Goal: Task Accomplishment & Management: Use online tool/utility

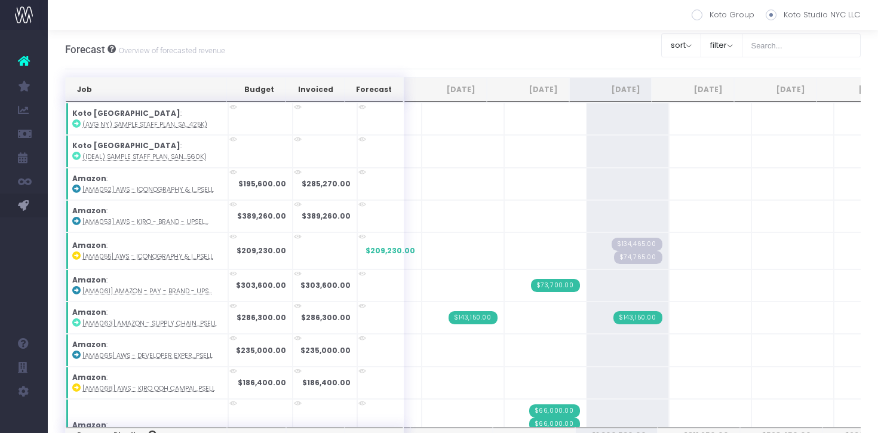
scroll to position [1731, 0]
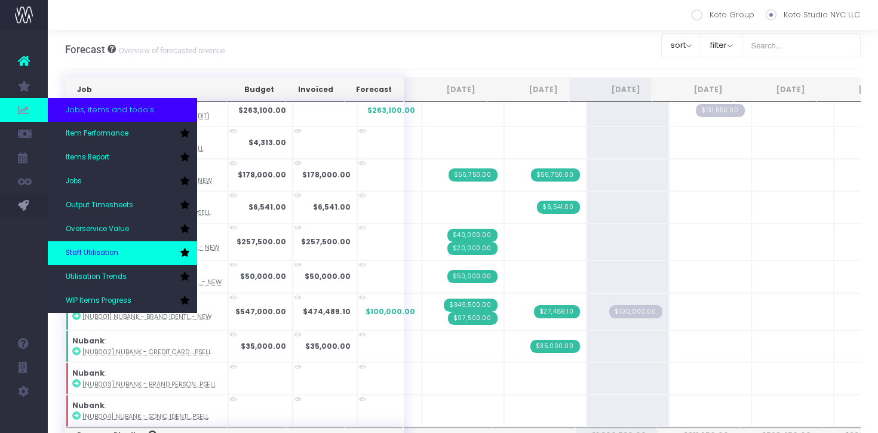
click at [96, 253] on span "Staff Utilisation" at bounding box center [92, 253] width 53 height 11
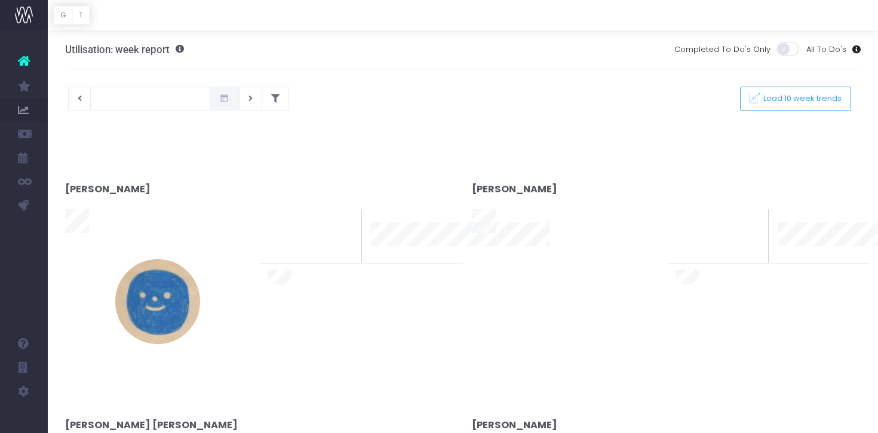
type input "[DATE]"
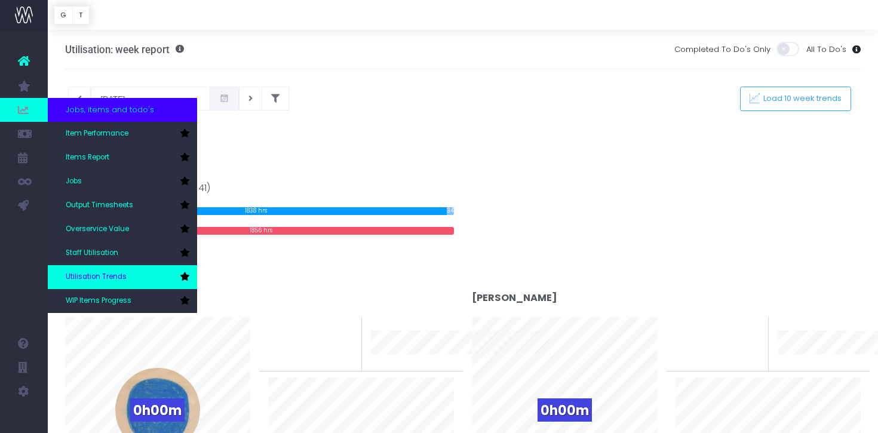
click at [102, 272] on span "Utilisation Trends" at bounding box center [96, 277] width 61 height 11
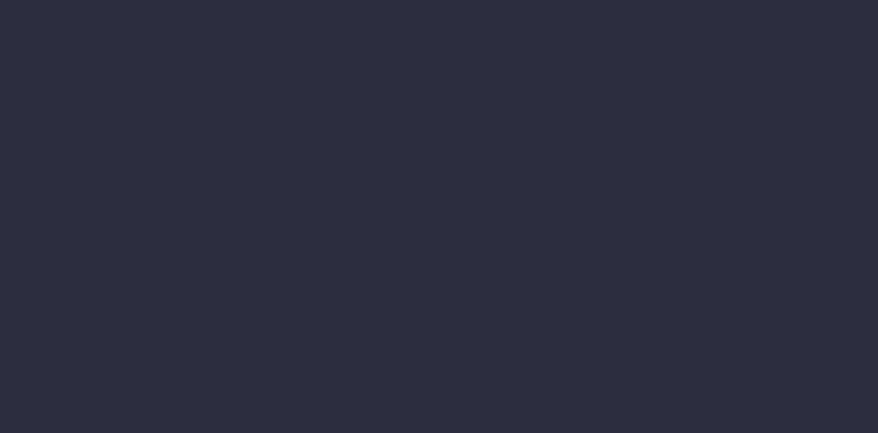
click at [131, 279] on div at bounding box center [439, 216] width 878 height 433
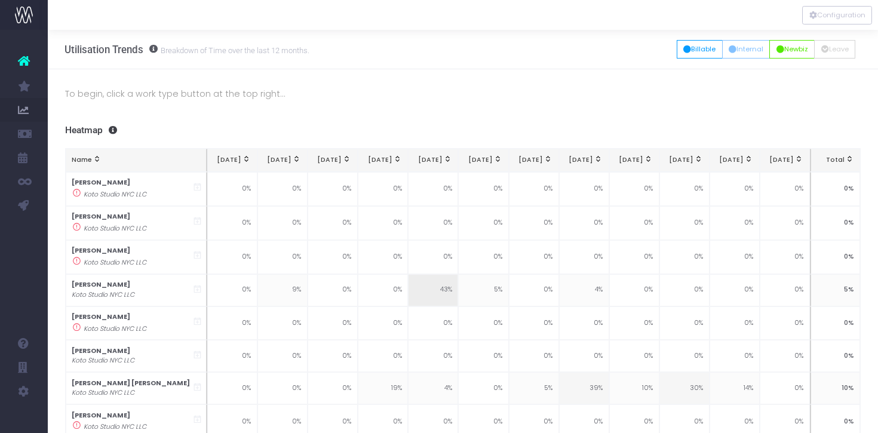
click at [680, 59] on div "All Billable Internal Newbiz Leave Missing" at bounding box center [769, 49] width 184 height 24
click at [681, 56] on button "Billable" at bounding box center [700, 49] width 46 height 19
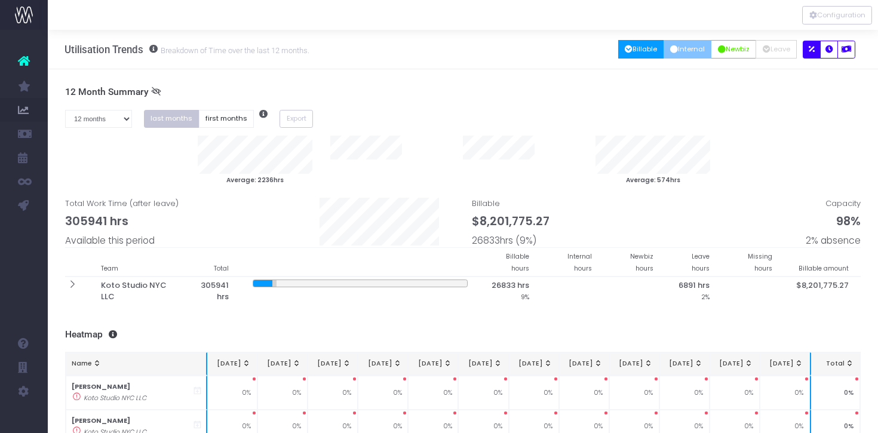
click at [685, 57] on button "Internal" at bounding box center [687, 49] width 48 height 19
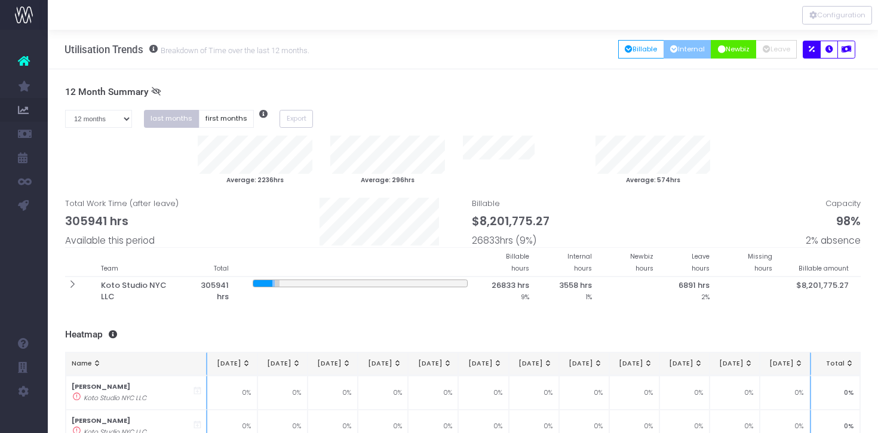
click at [732, 51] on button "Newbiz" at bounding box center [733, 49] width 45 height 19
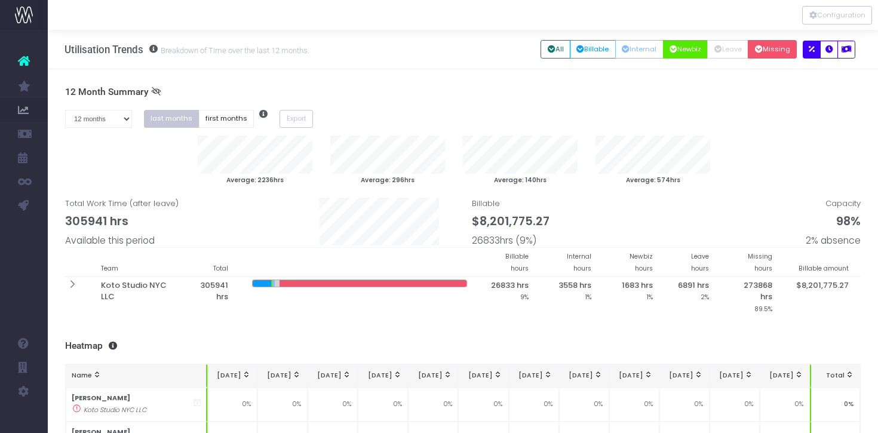
click at [768, 48] on button "Missing" at bounding box center [772, 49] width 49 height 19
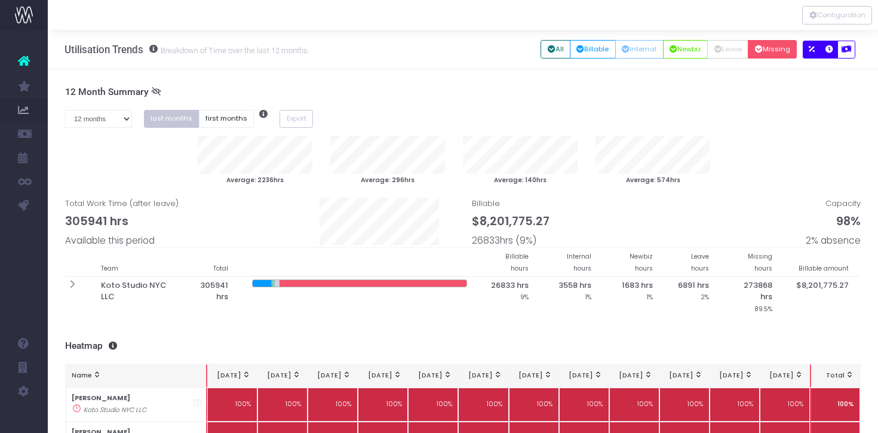
click at [828, 50] on icon "button" at bounding box center [829, 50] width 8 height 0
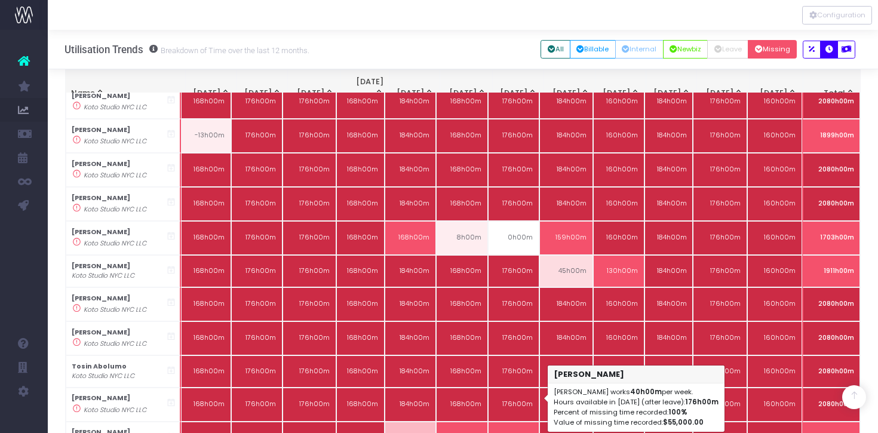
scroll to position [5059, 0]
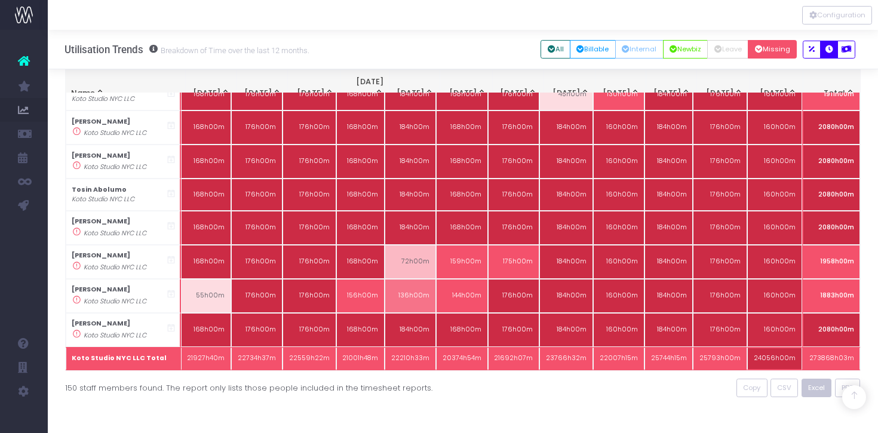
click at [816, 383] on span "Excel" at bounding box center [816, 388] width 17 height 10
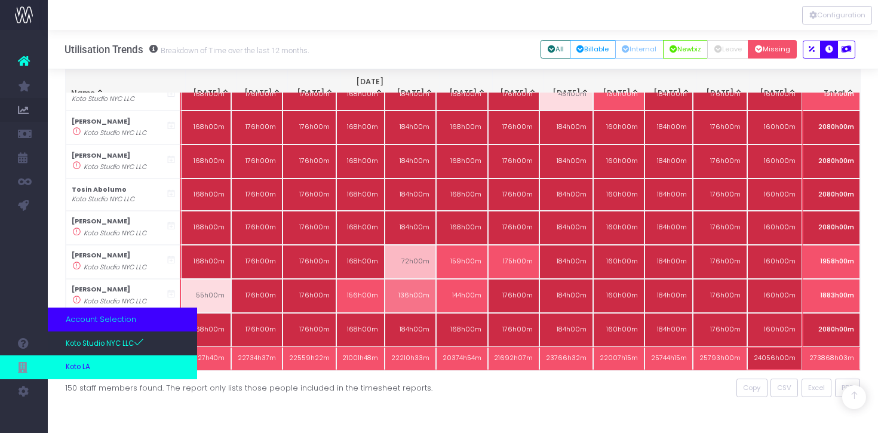
click at [85, 364] on span "Koto LA" at bounding box center [78, 367] width 24 height 11
